Goal: Task Accomplishment & Management: Manage account settings

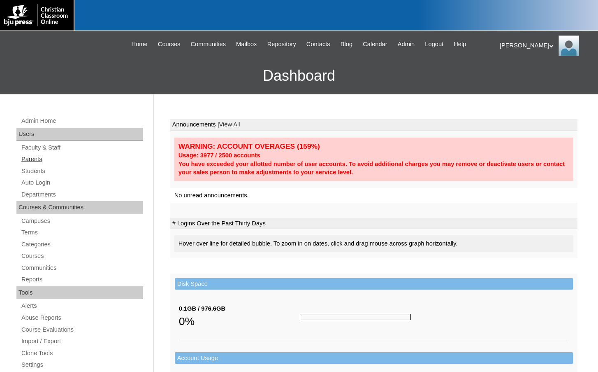
click at [50, 159] on link "Parents" at bounding box center [82, 159] width 123 height 10
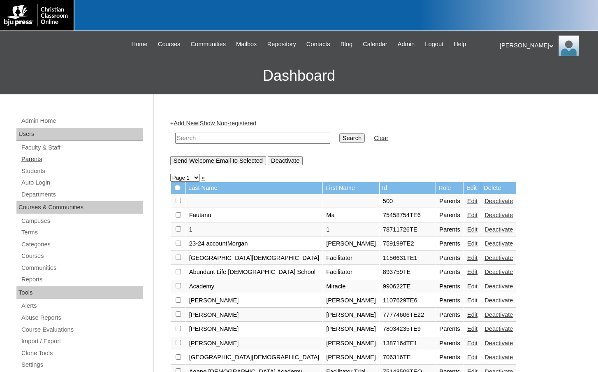
click at [51, 163] on link "Parents" at bounding box center [82, 159] width 123 height 10
drag, startPoint x: 0, startPoint y: 0, endPoint x: 222, endPoint y: 140, distance: 262.6
click at [222, 140] on input "text" at bounding box center [252, 138] width 155 height 11
type input "epp"
click at [340, 133] on input "Search" at bounding box center [353, 137] width 26 height 9
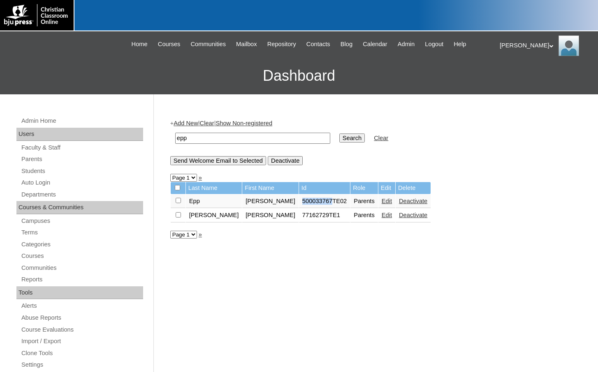
drag, startPoint x: 262, startPoint y: 200, endPoint x: 291, endPoint y: 205, distance: 30.0
click at [299, 205] on td "500033767TE02" at bounding box center [324, 201] width 51 height 14
copy td "500033767"
click at [57, 174] on link "Students" at bounding box center [82, 171] width 123 height 10
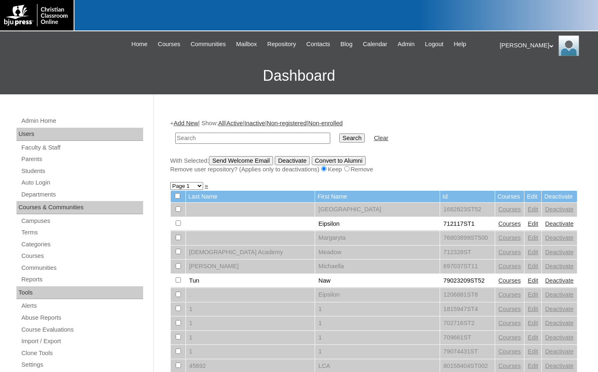
click at [232, 140] on input "text" at bounding box center [252, 138] width 155 height 11
type input "500033767"
click at [340, 141] on input "Search" at bounding box center [353, 137] width 26 height 9
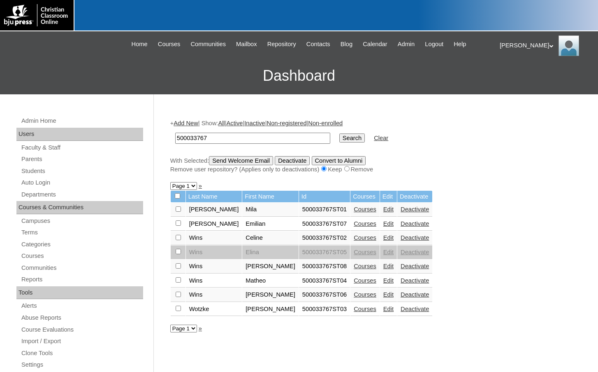
click at [384, 268] on link "Edit" at bounding box center [389, 266] width 10 height 7
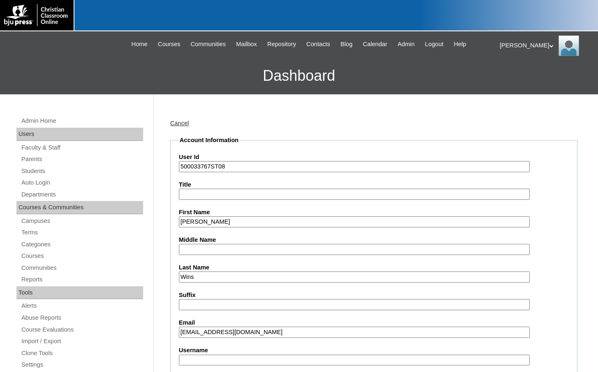
scroll to position [123, 0]
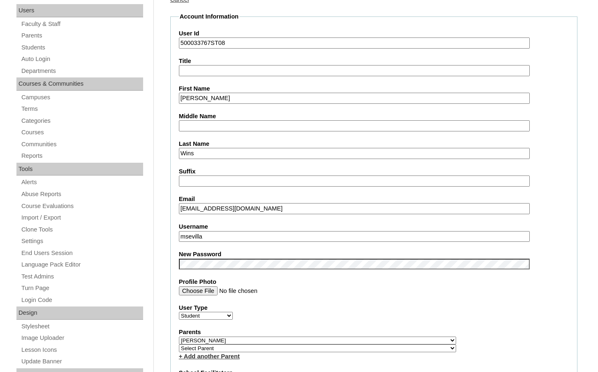
drag, startPoint x: 212, startPoint y: 237, endPoint x: 162, endPoint y: 233, distance: 49.6
type input "jaelynn.wins"
click at [170, 214] on fieldset "Account Information User Id 500033767ST08 Title First Name Jaelynn Middle Name …" at bounding box center [373, 345] width 407 height 667
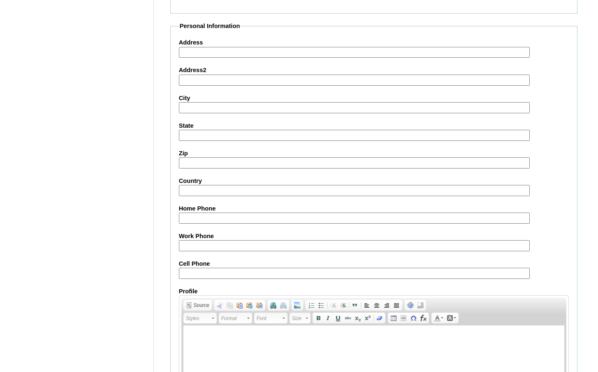
scroll to position [882, 0]
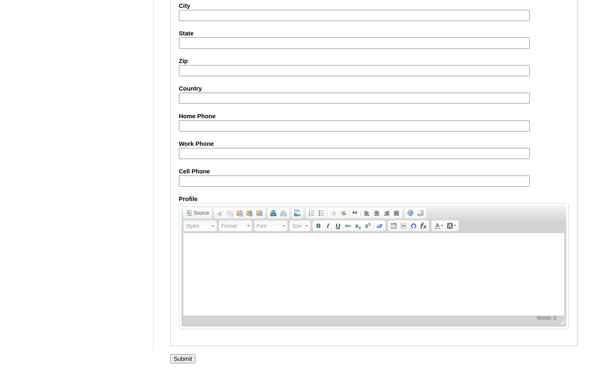
click at [181, 357] on input "Submit" at bounding box center [183, 358] width 26 height 9
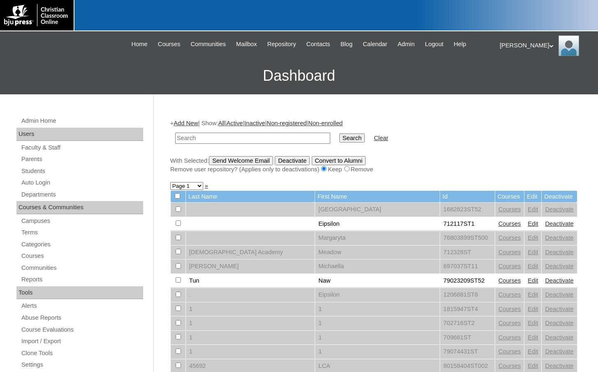
click at [206, 138] on input "text" at bounding box center [252, 138] width 155 height 11
drag, startPoint x: 206, startPoint y: 138, endPoint x: 156, endPoint y: 136, distance: 50.7
type input "712042"
click at [340, 139] on input "Search" at bounding box center [353, 137] width 26 height 9
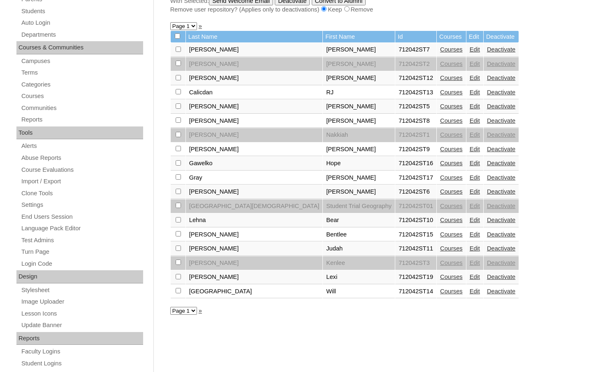
scroll to position [165, 0]
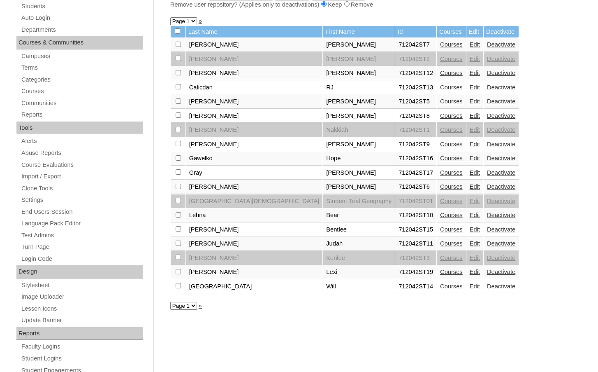
click at [470, 270] on link "Edit" at bounding box center [475, 271] width 10 height 7
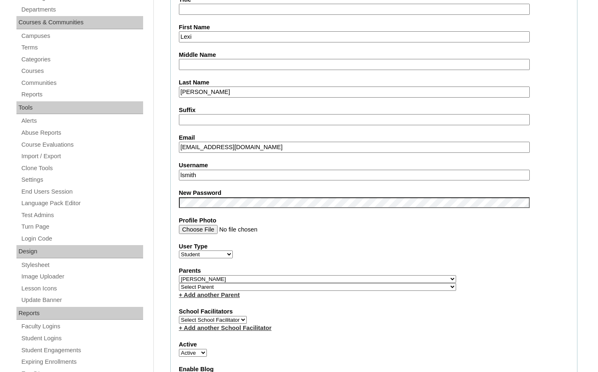
scroll to position [206, 0]
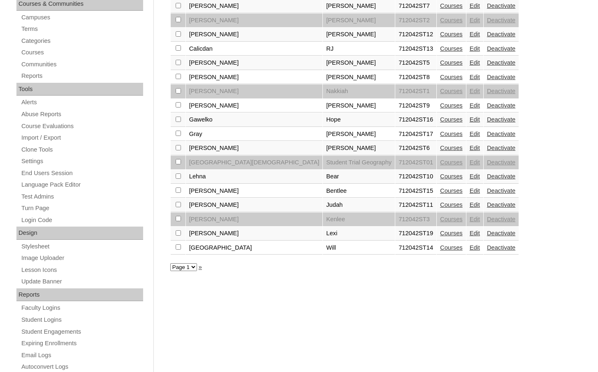
scroll to position [206, 0]
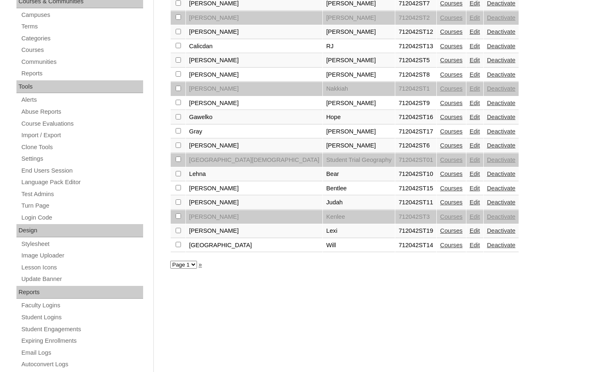
click at [470, 201] on link "Edit" at bounding box center [475, 202] width 10 height 7
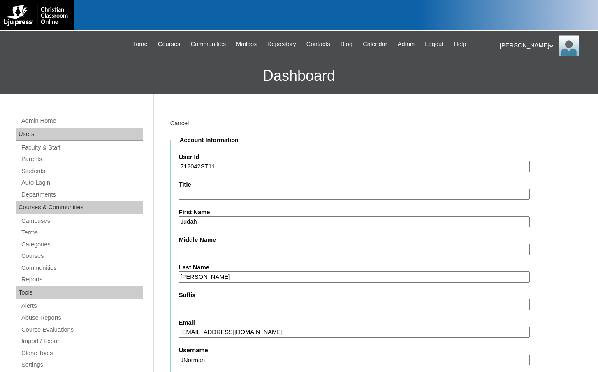
scroll to position [165, 0]
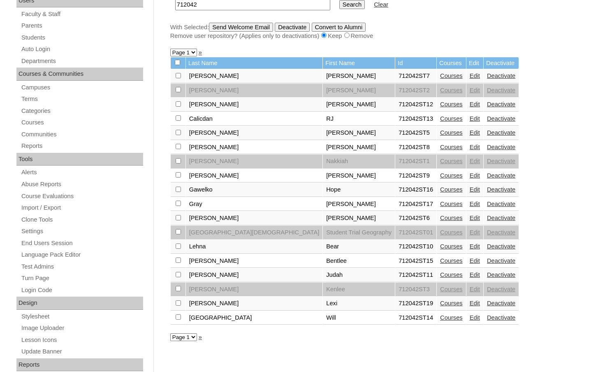
scroll to position [165, 0]
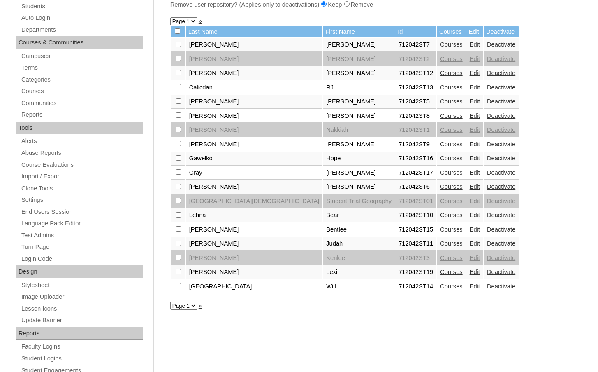
click at [470, 270] on link "Edit" at bounding box center [475, 271] width 10 height 7
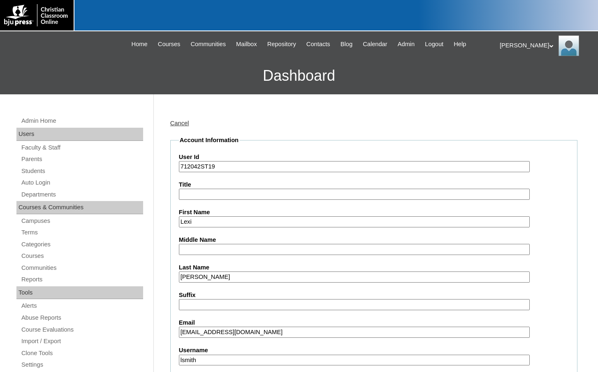
scroll to position [247, 0]
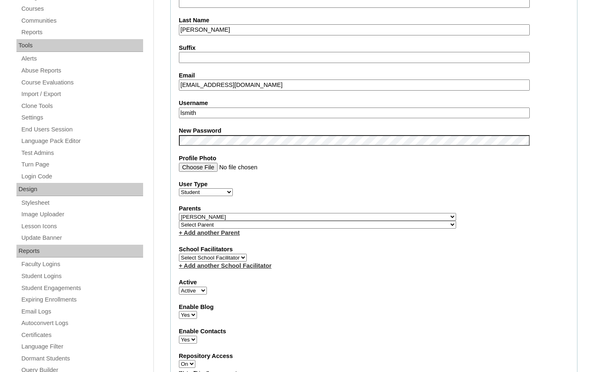
click at [363, 226] on select "Select Parent , Fautanu, Ma 1, 1 23-24 accountMorgan, Jason 6th Street Mennonit…" at bounding box center [317, 225] width 277 height 8
select select "35857"
click at [390, 228] on div "+ Add another Parent" at bounding box center [374, 232] width 390 height 9
click at [214, 235] on link "+ Add another Parent" at bounding box center [209, 232] width 61 height 7
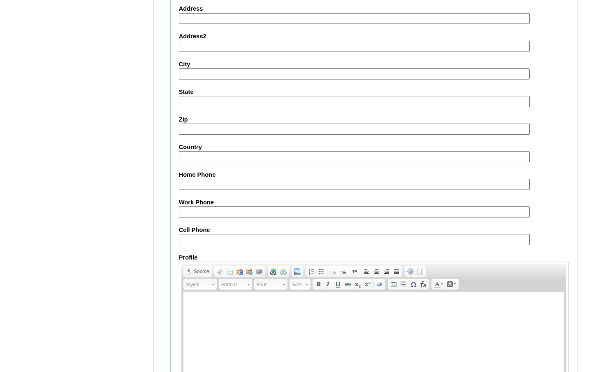
scroll to position [882, 0]
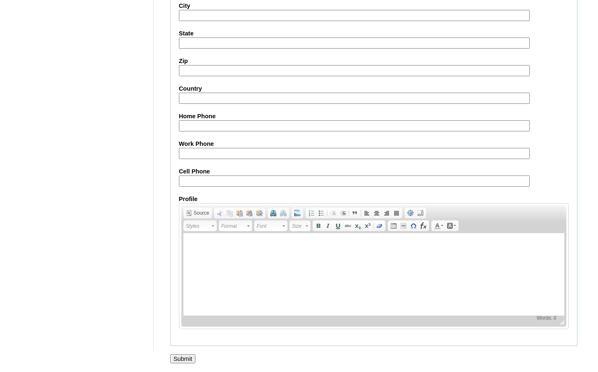
click at [182, 359] on input "Submit" at bounding box center [183, 358] width 26 height 9
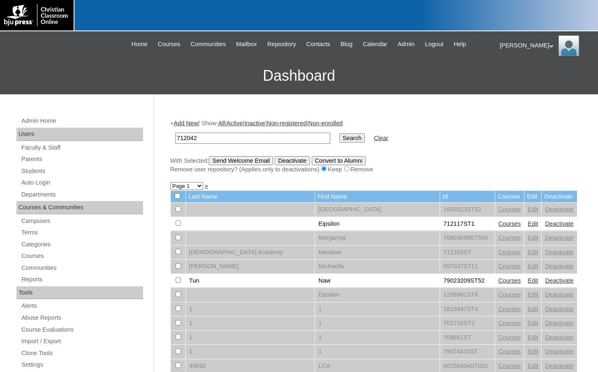
type input "712042"
click at [340, 138] on input "Search" at bounding box center [353, 137] width 26 height 9
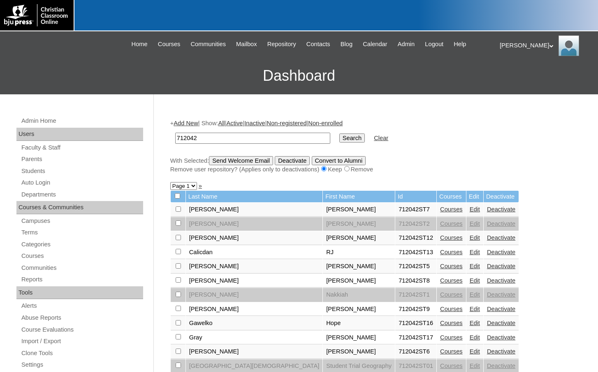
scroll to position [206, 0]
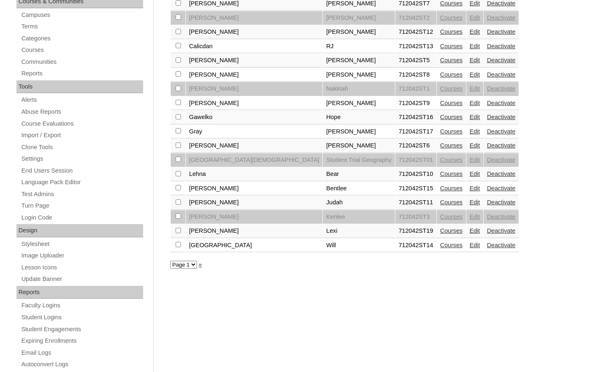
click at [470, 230] on link "Edit" at bounding box center [475, 230] width 10 height 7
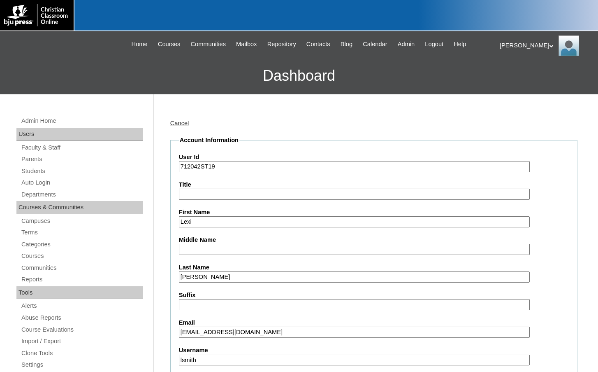
scroll to position [206, 0]
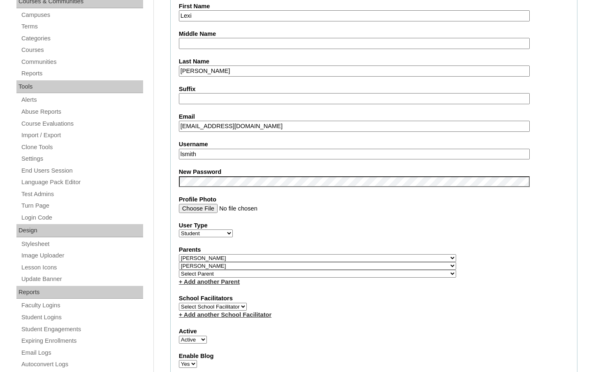
click at [360, 274] on select "Select Parent , [GEOGRAPHIC_DATA], Ma 1, 1 23-24 accountMorgan, [PERSON_NAME] 6…" at bounding box center [317, 274] width 277 height 8
select select "24210"
click at [376, 272] on div "Parents Select Parent , Fautanu, Ma 1, 1 23-24 accountMorgan, Jason 6th Street …" at bounding box center [374, 265] width 390 height 40
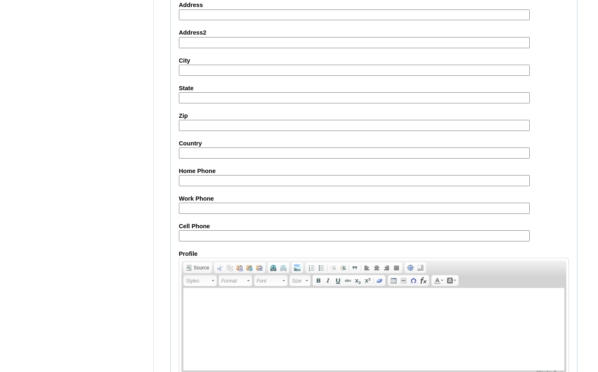
scroll to position [890, 0]
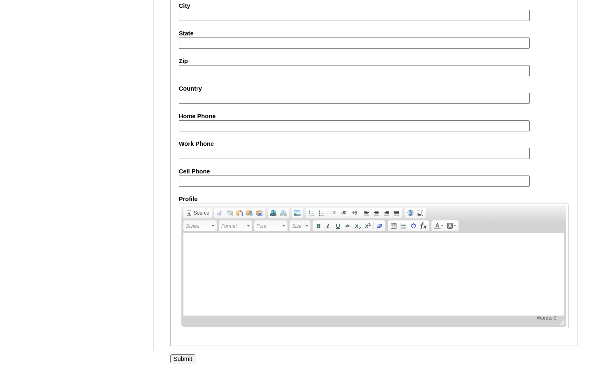
click at [185, 359] on input "Submit" at bounding box center [183, 358] width 26 height 9
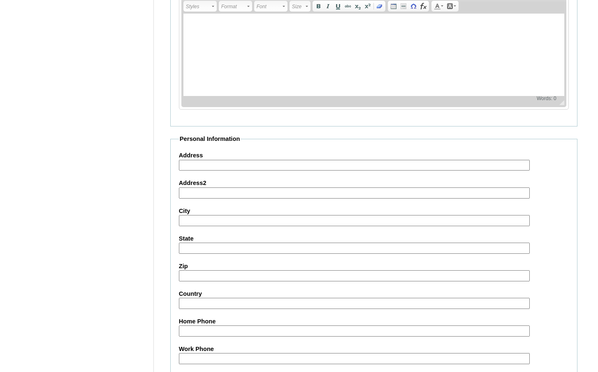
scroll to position [396, 0]
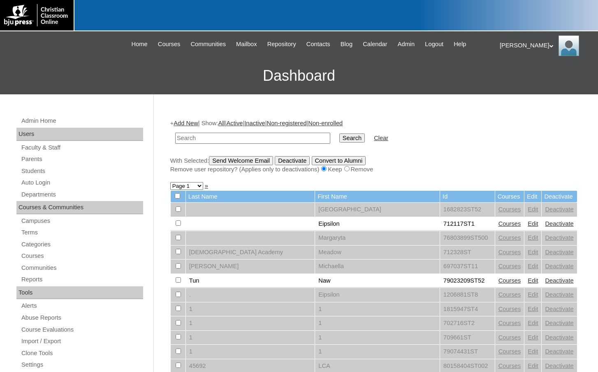
click at [203, 83] on h3 "Dashboard" at bounding box center [299, 75] width 590 height 37
click at [240, 134] on input "text" at bounding box center [252, 138] width 155 height 11
paste input "75407713"
type input "75407713"
click at [340, 133] on input "Search" at bounding box center [353, 137] width 26 height 9
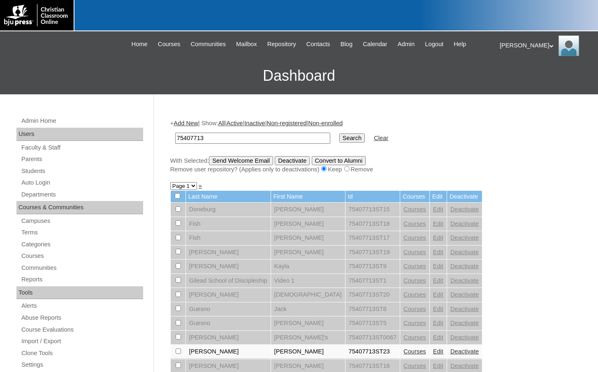
scroll to position [82, 0]
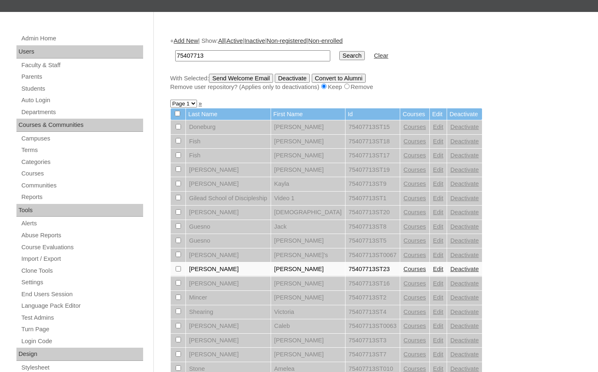
click at [404, 269] on link "Courses" at bounding box center [415, 268] width 23 height 7
